Goal: Transaction & Acquisition: Purchase product/service

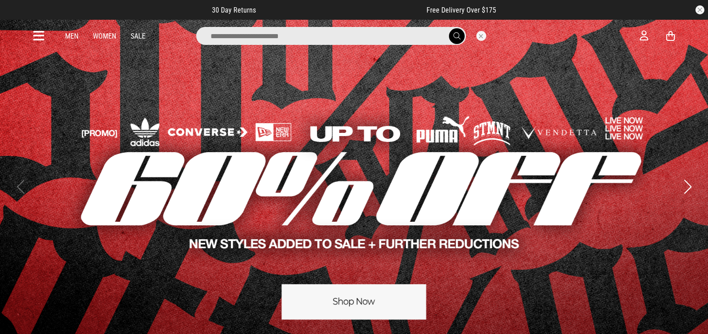
drag, startPoint x: 422, startPoint y: 34, endPoint x: 396, endPoint y: 33, distance: 25.6
click at [417, 37] on input "search" at bounding box center [331, 36] width 270 height 18
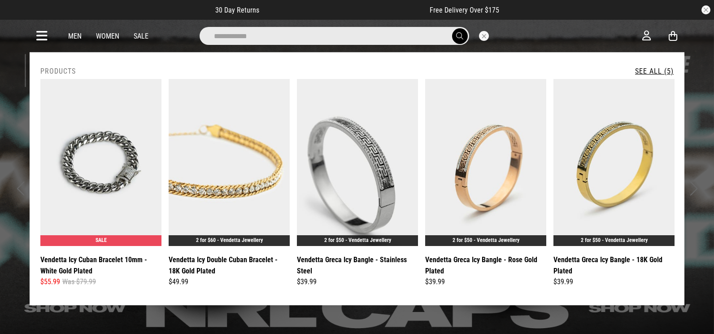
type input "**********"
click at [452, 28] on button "submit" at bounding box center [460, 36] width 16 height 16
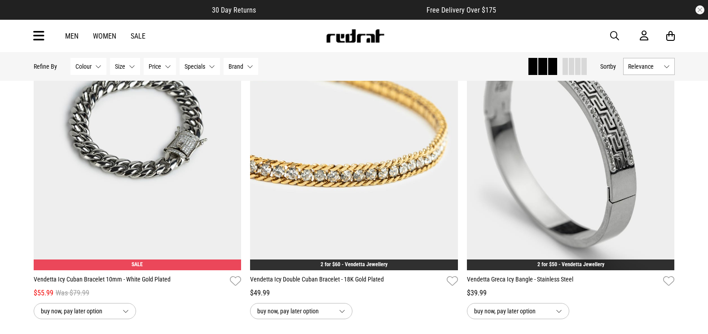
scroll to position [179, 0]
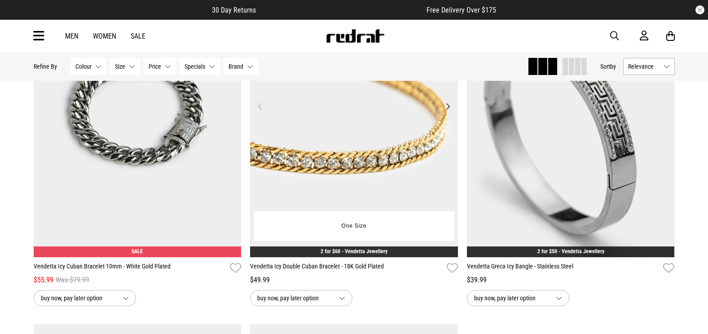
click at [367, 144] on img at bounding box center [354, 111] width 208 height 291
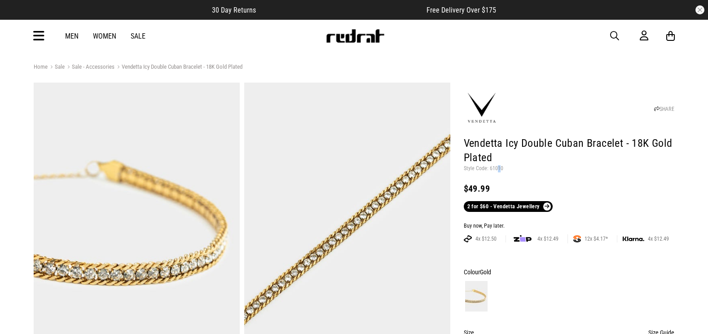
click at [498, 168] on p "Style Code: 61010" at bounding box center [569, 168] width 211 height 7
click at [494, 168] on p "Style Code: 61010" at bounding box center [569, 168] width 211 height 7
copy p "61010"
